Goal: Task Accomplishment & Management: Complete application form

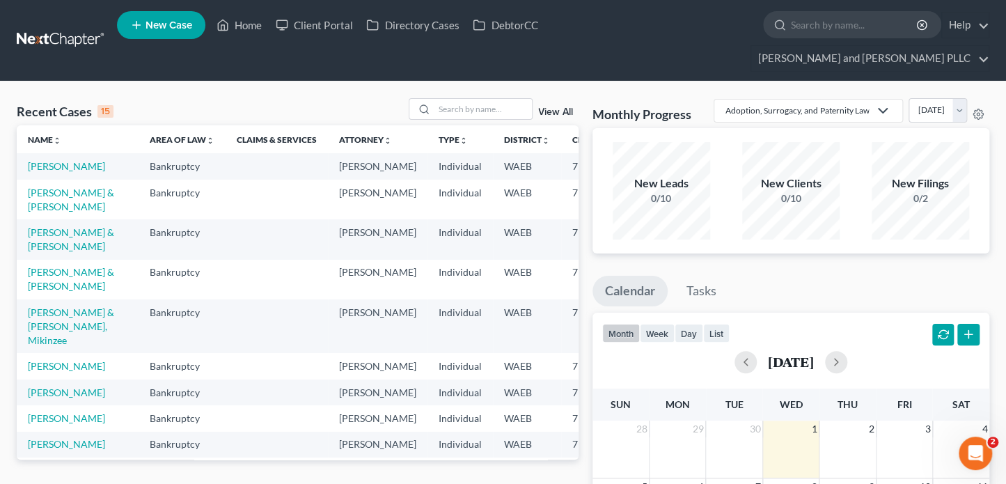
click at [174, 36] on link "New Case" at bounding box center [161, 25] width 88 height 28
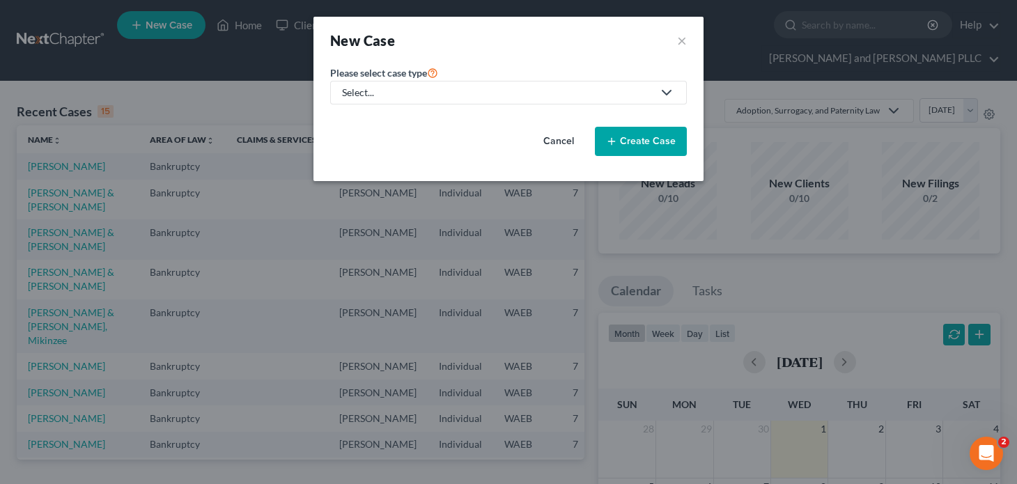
drag, startPoint x: 525, startPoint y: 86, endPoint x: 522, endPoint y: 92, distance: 7.2
click at [525, 86] on div "Select..." at bounding box center [497, 93] width 311 height 14
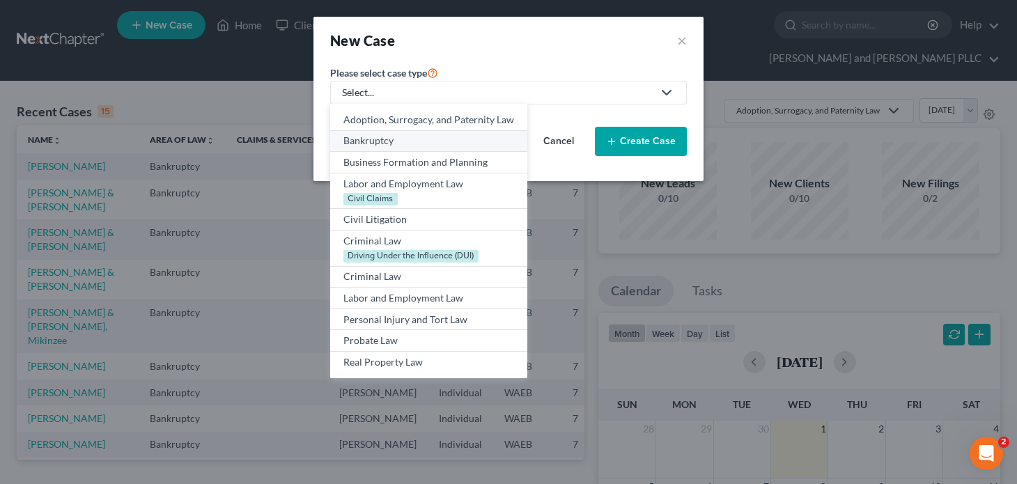
click at [396, 143] on div "Bankruptcy" at bounding box center [428, 141] width 171 height 14
select select "86"
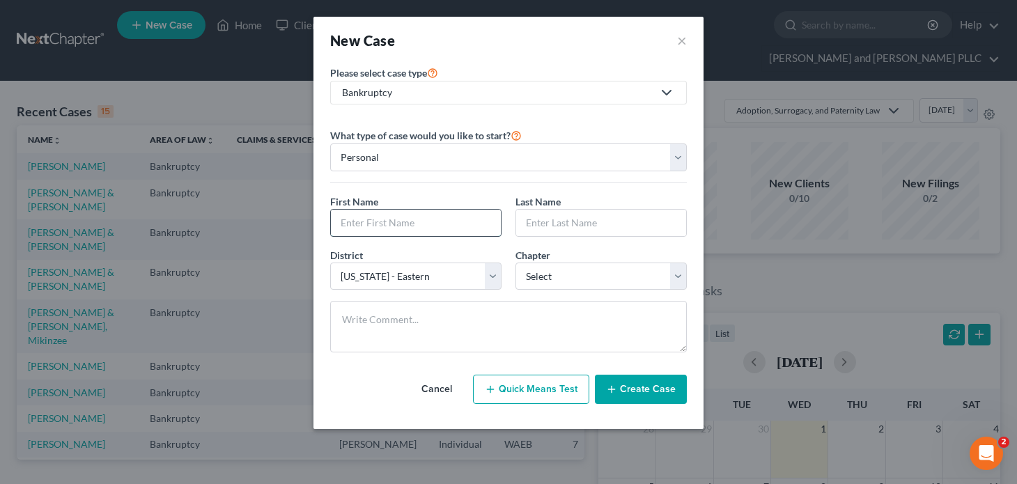
click at [412, 225] on input "text" at bounding box center [416, 223] width 170 height 26
type input "[PERSON_NAME]"
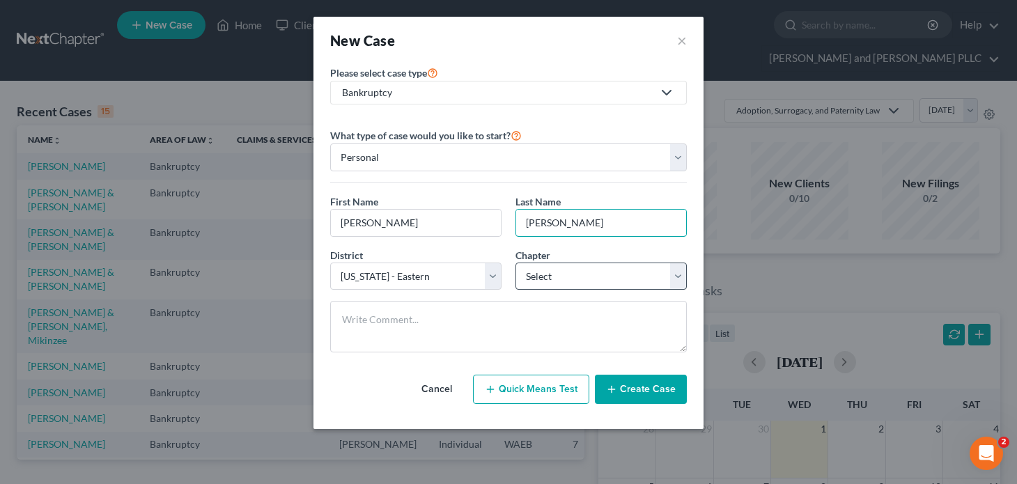
type input "[PERSON_NAME]"
click at [534, 276] on select "Select 7 11 12 13" at bounding box center [600, 277] width 171 height 28
select select "0"
click at [515, 263] on select "Select 7 11 12 13" at bounding box center [600, 277] width 171 height 28
click at [638, 380] on button "Create Case" at bounding box center [641, 389] width 92 height 29
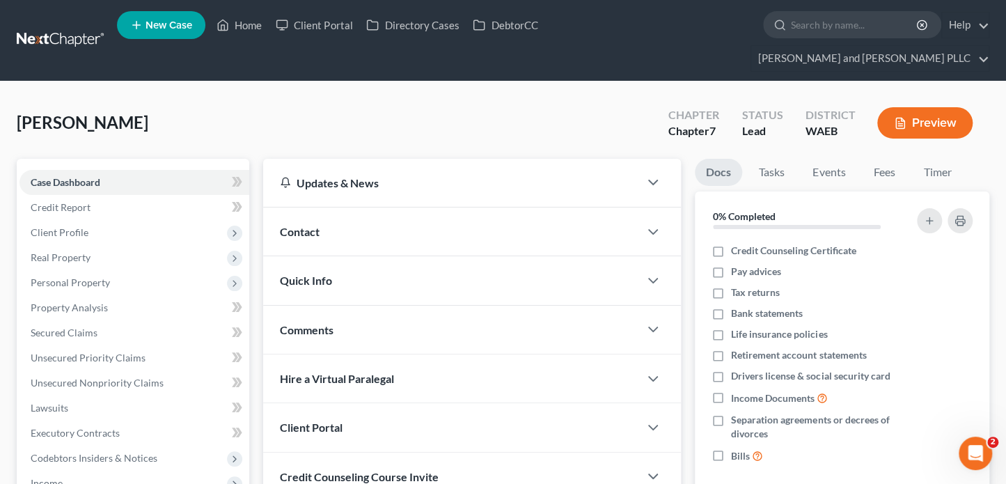
scroll to position [254, 0]
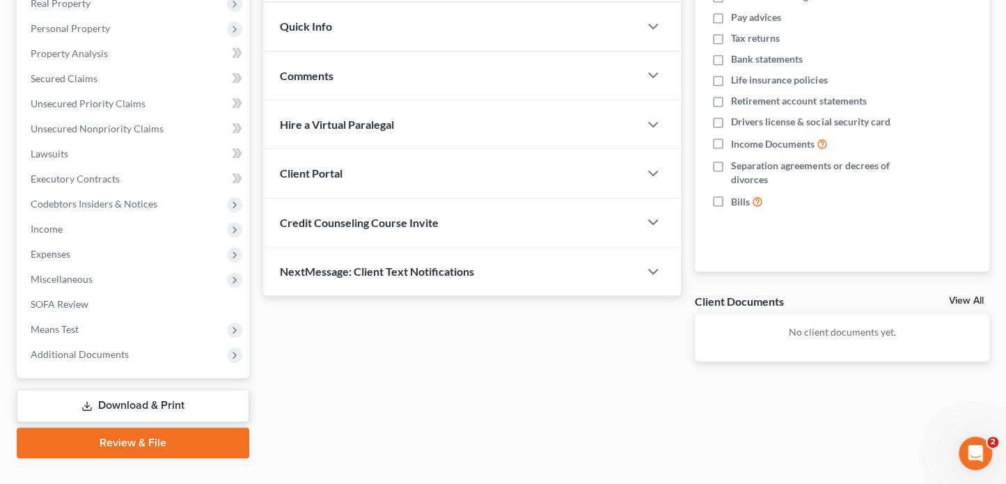
click at [519, 149] on div "Client Portal" at bounding box center [451, 173] width 376 height 48
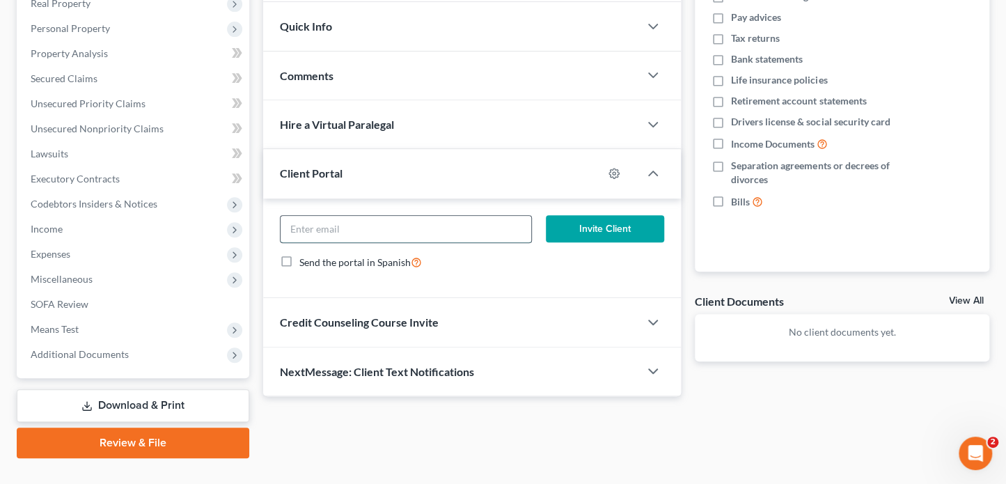
click at [348, 216] on input "email" at bounding box center [406, 229] width 250 height 26
paste input "Dear [PERSON_NAME], We're excited for you to have a fresh financial start this …"
drag, startPoint x: 517, startPoint y: 199, endPoint x: 251, endPoint y: 199, distance: 266.0
click at [251, 199] on div "Petition Navigation Case Dashboard Payments Invoices Payments Payments Credit R…" at bounding box center [503, 182] width 987 height 554
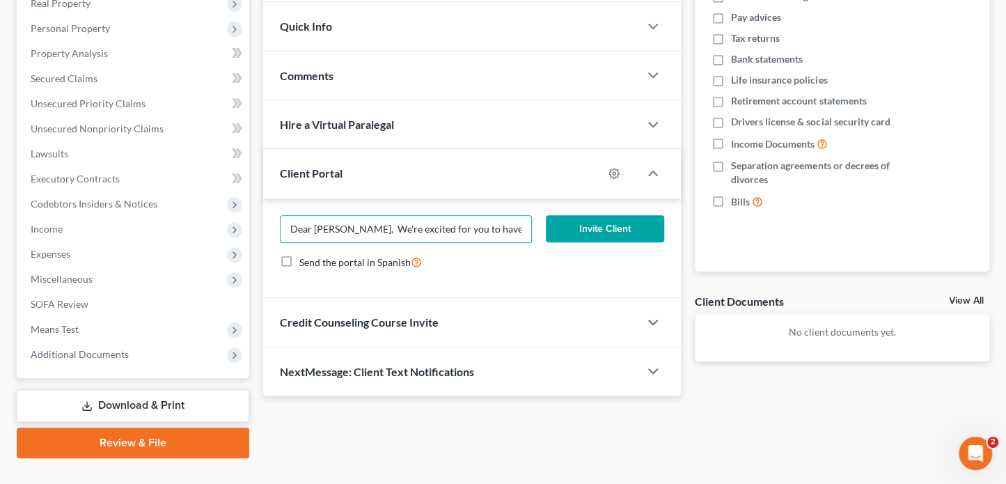
type input "."
drag, startPoint x: 283, startPoint y: 203, endPoint x: 274, endPoint y: 205, distance: 9.3
click at [274, 215] on div "." at bounding box center [405, 229] width 265 height 28
click at [379, 216] on input "email" at bounding box center [406, 229] width 250 height 26
paste input "[EMAIL_ADDRESS][DOMAIN_NAME]"
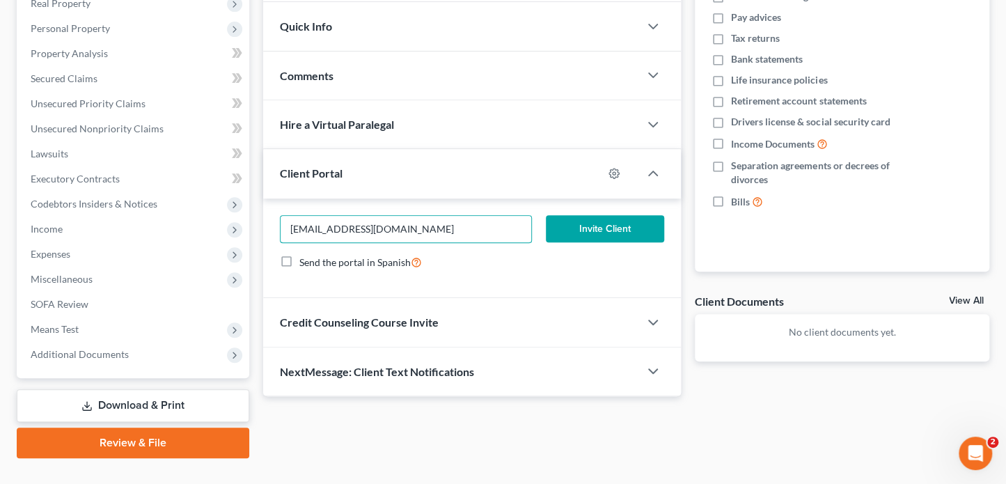
type input "[EMAIL_ADDRESS][DOMAIN_NAME]"
click at [617, 215] on button "Invite Client" at bounding box center [605, 229] width 119 height 28
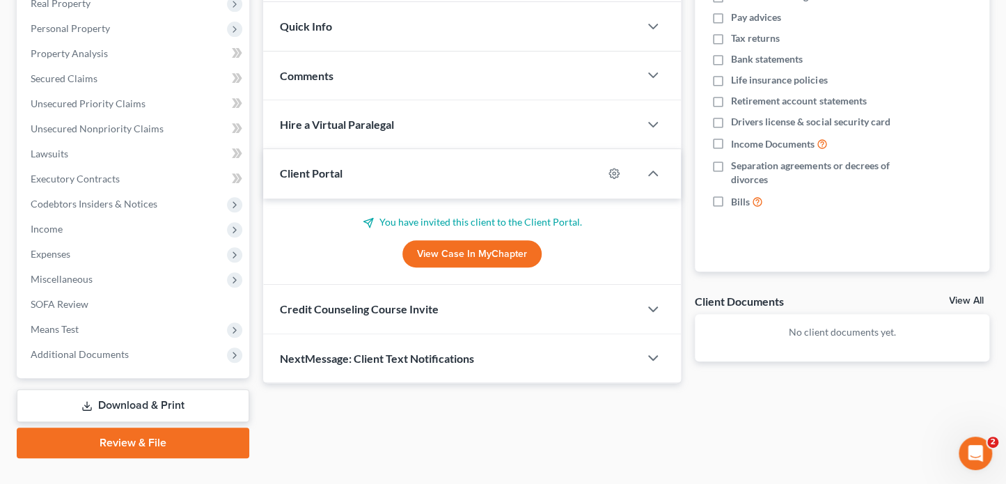
click at [413, 302] on span "Credit Counseling Course Invite" at bounding box center [359, 308] width 159 height 13
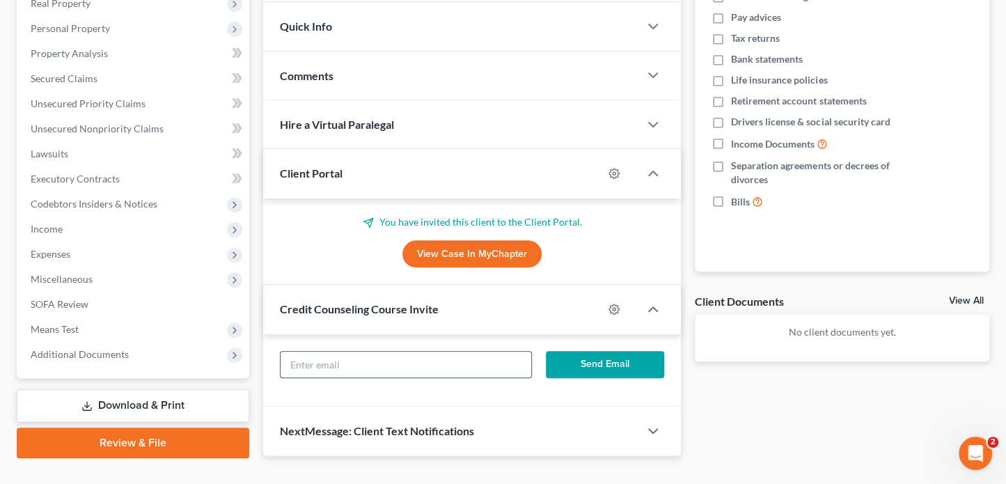
paste input "[EMAIL_ADDRESS][DOMAIN_NAME]"
type input "[EMAIL_ADDRESS][DOMAIN_NAME]"
click at [587, 351] on button "Send Email" at bounding box center [605, 365] width 119 height 28
